Goal: Navigation & Orientation: Find specific page/section

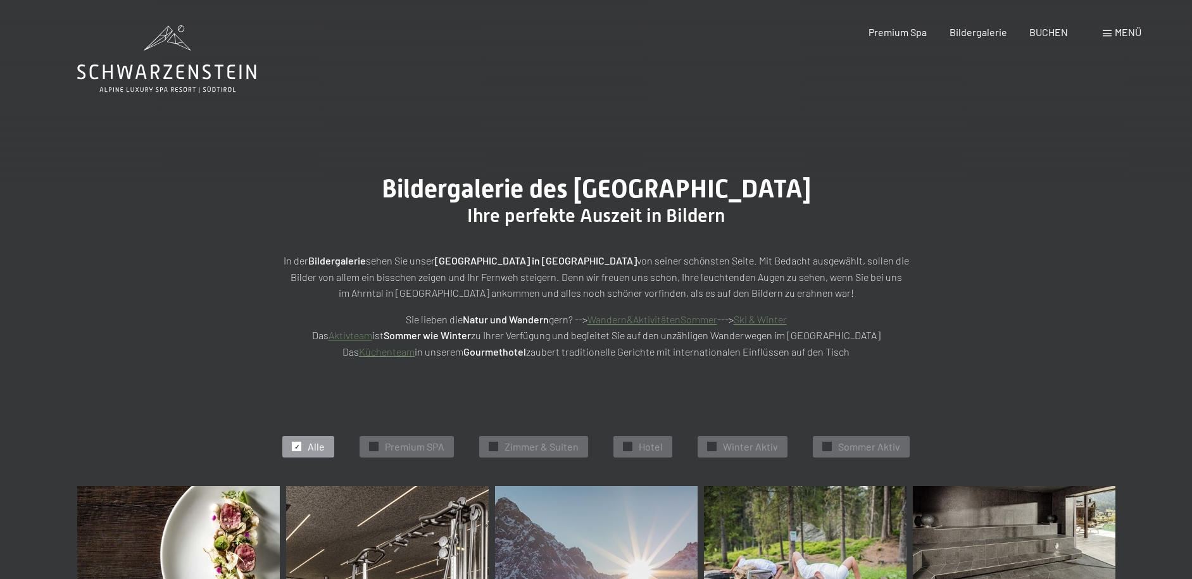
click at [175, 77] on icon at bounding box center [166, 59] width 179 height 68
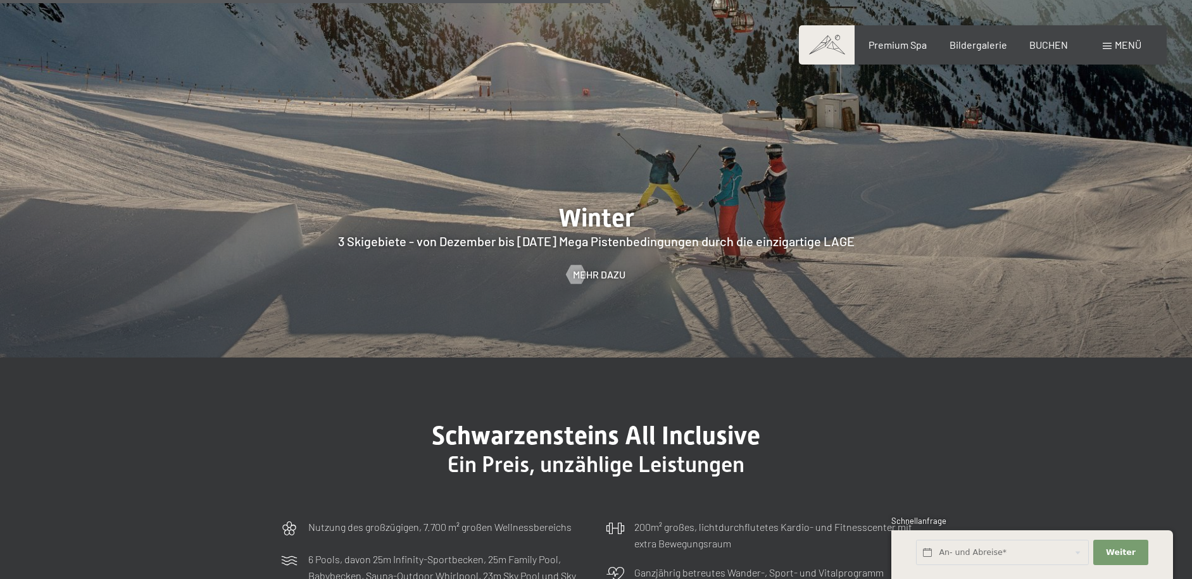
scroll to position [2913, 0]
